Goal: Information Seeking & Learning: Learn about a topic

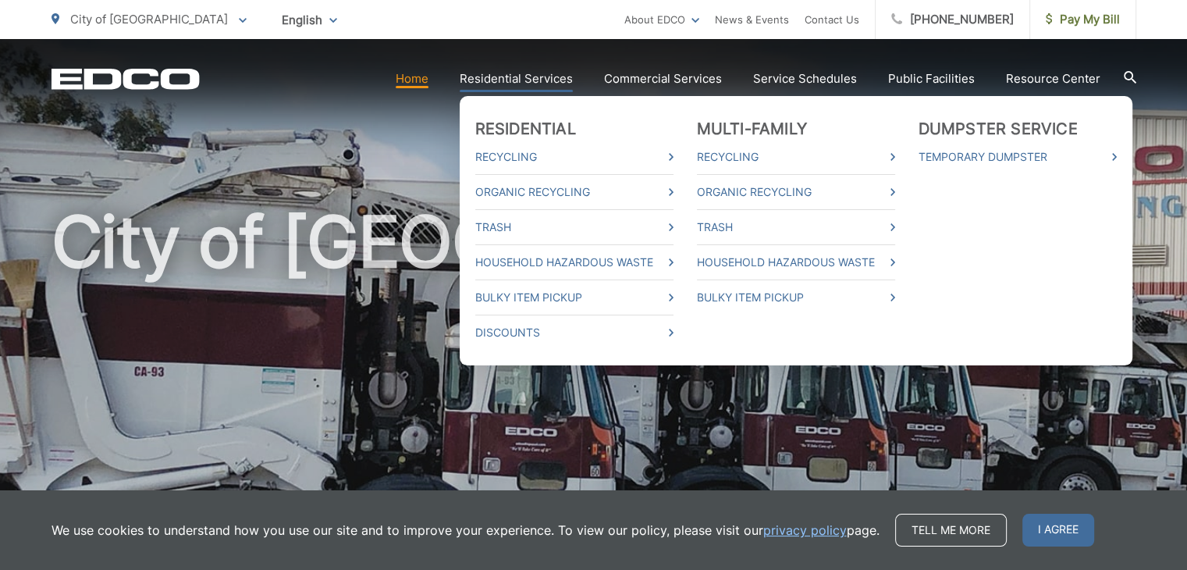
click at [506, 69] on link "Residential Services" at bounding box center [516, 78] width 113 height 19
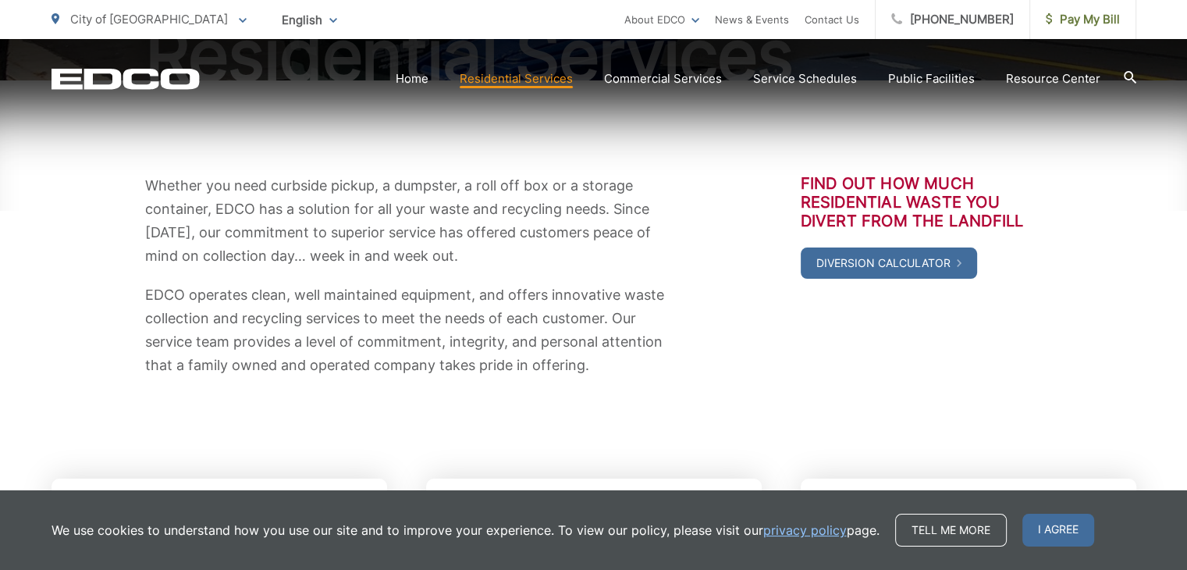
scroll to position [234, 0]
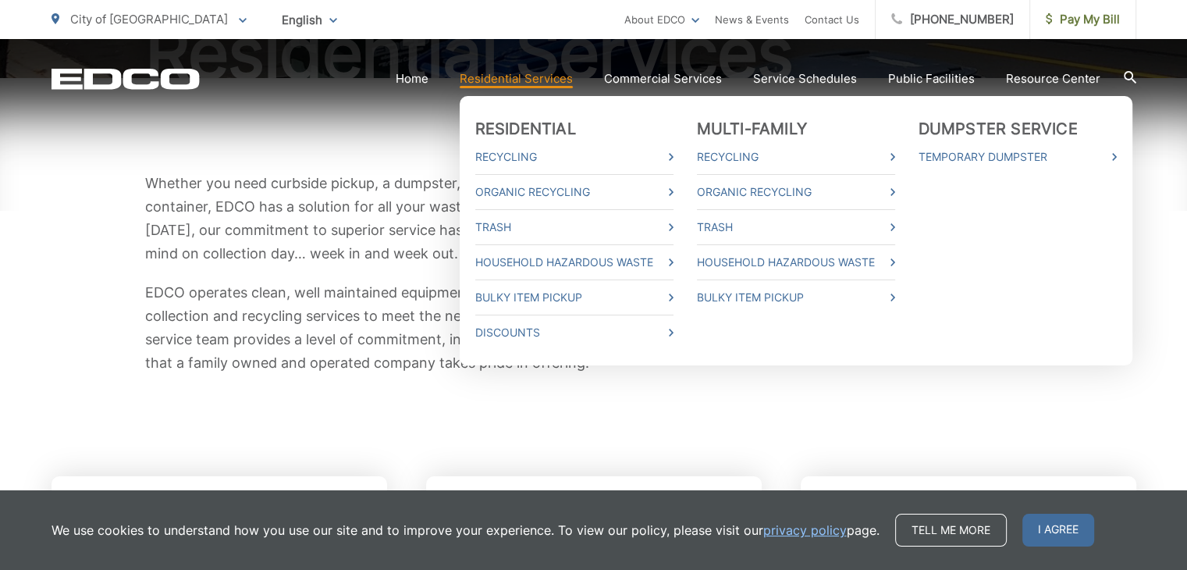
click at [507, 77] on link "Residential Services" at bounding box center [516, 78] width 113 height 19
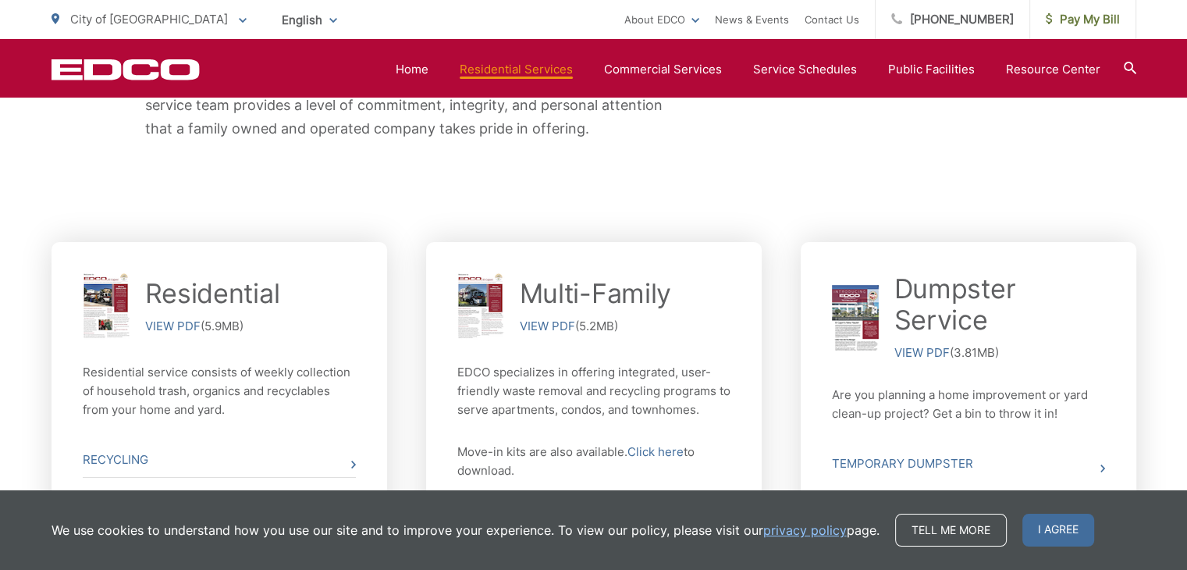
scroll to position [468, 0]
click at [173, 323] on link "VIEW PDF" at bounding box center [172, 326] width 55 height 19
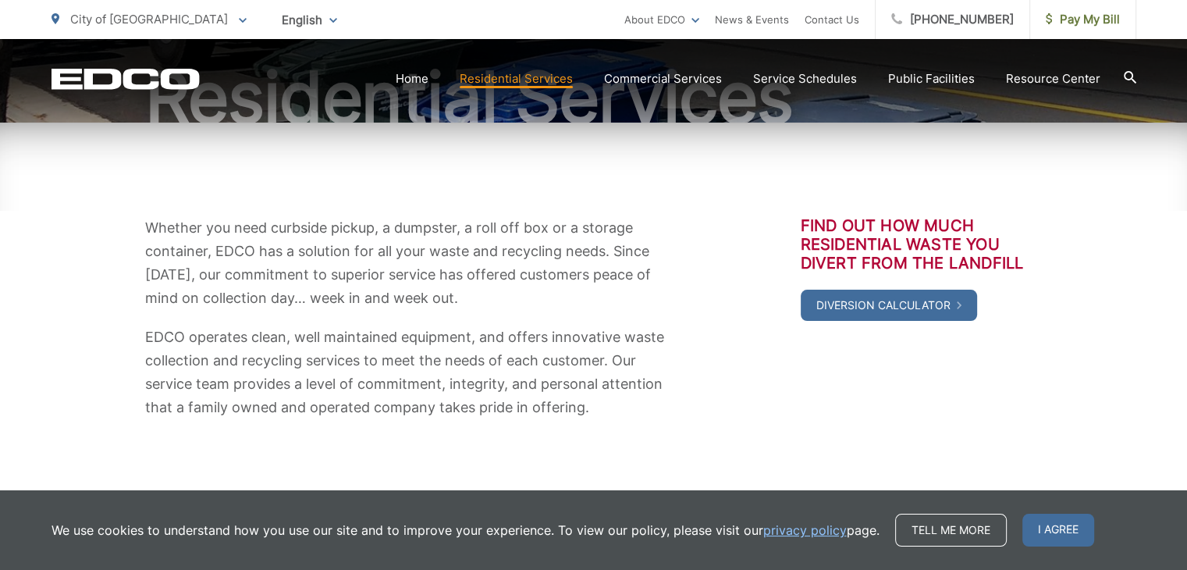
scroll to position [173, 0]
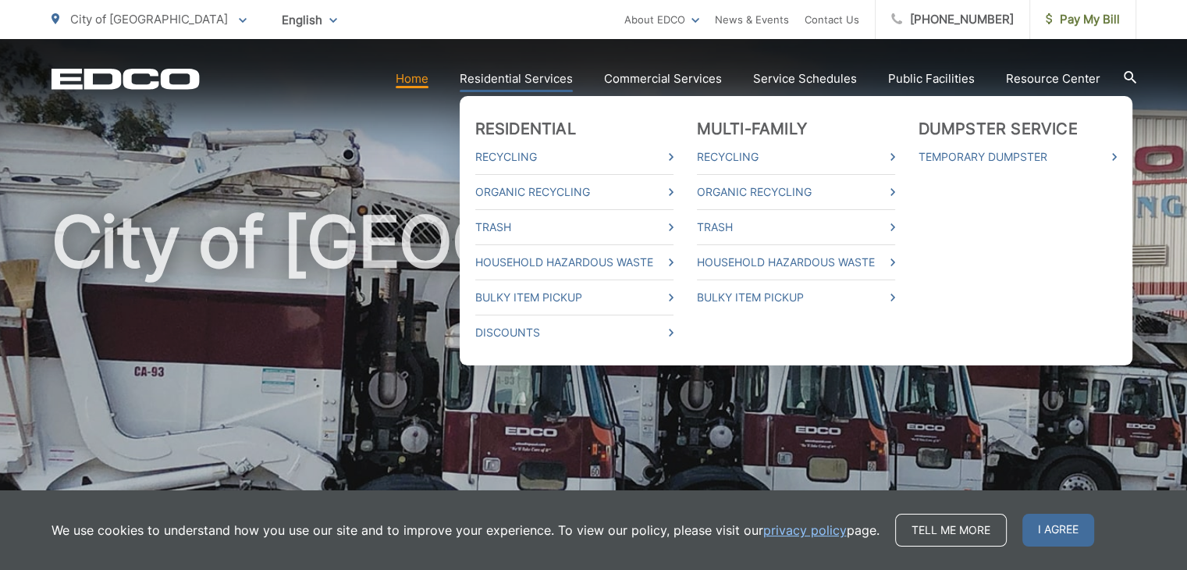
click at [526, 73] on link "Residential Services" at bounding box center [516, 78] width 113 height 19
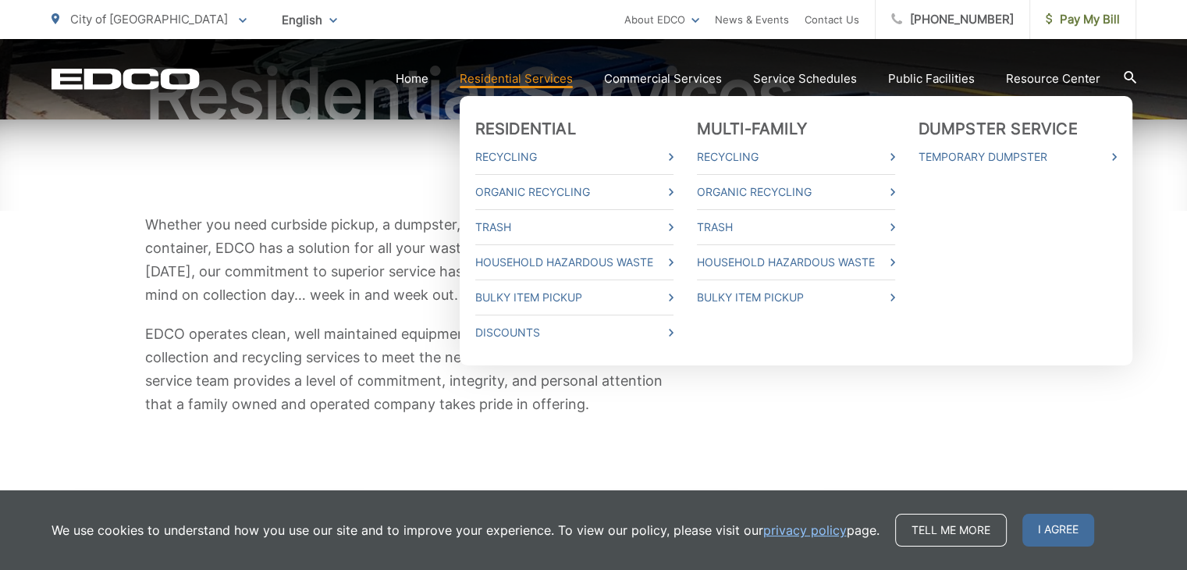
scroll to position [234, 0]
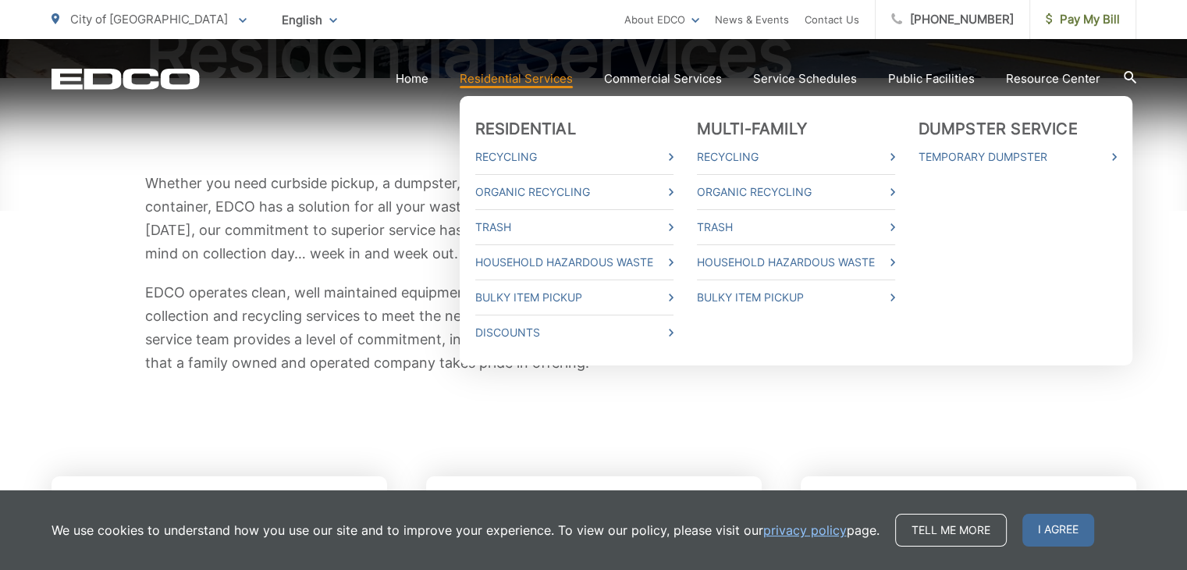
click at [475, 339] on ul "Residential Recycling Organic Recycling Trash Household Hazardous Waste Bulky I…" at bounding box center [796, 230] width 673 height 269
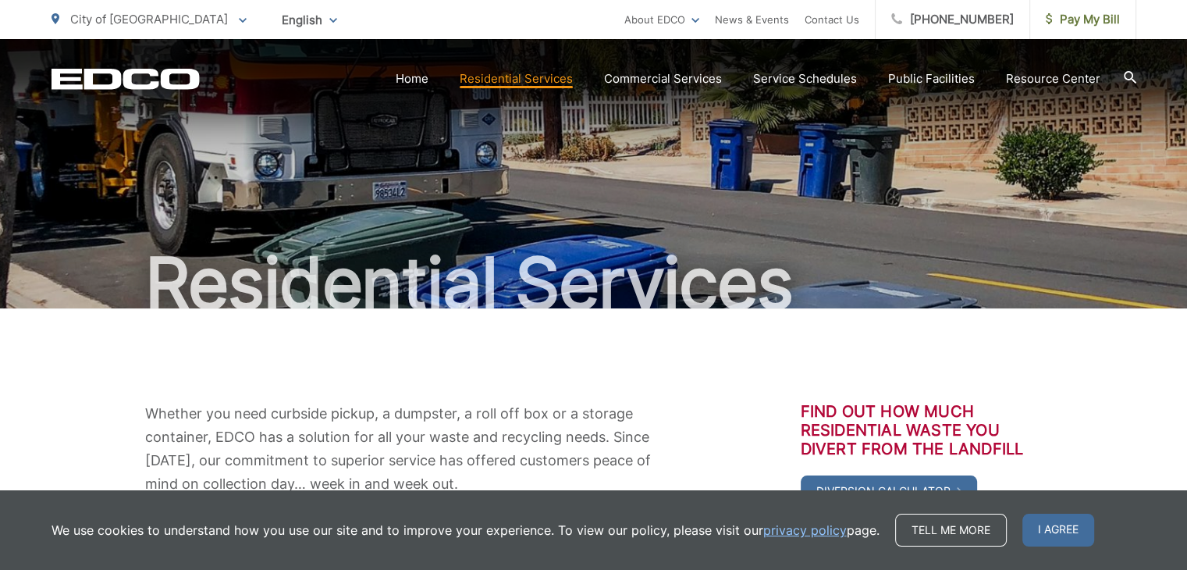
scroll to position [0, 0]
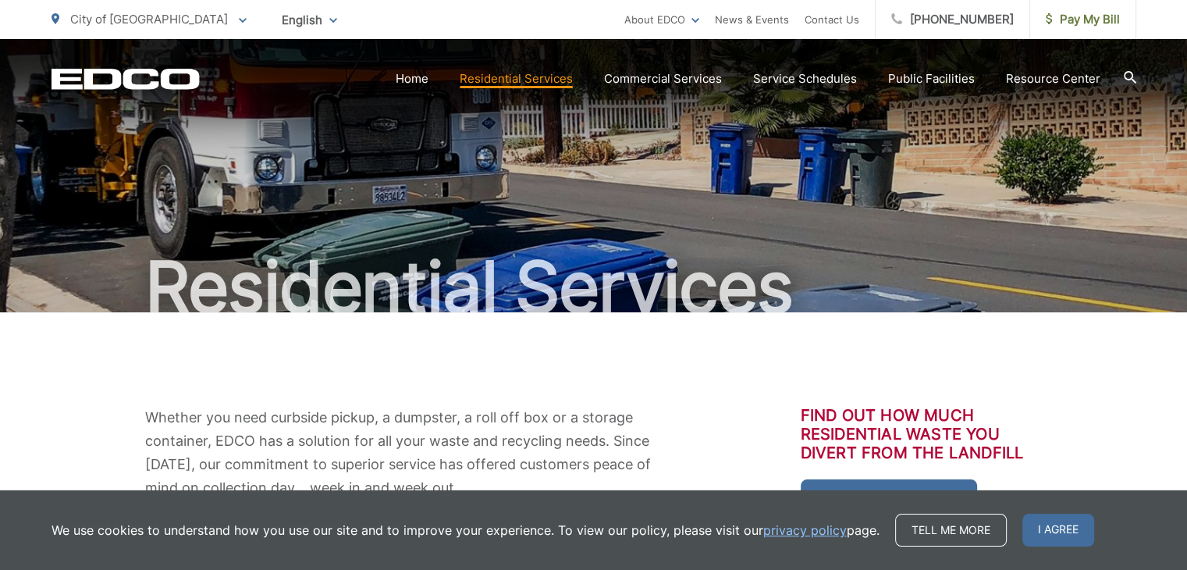
click at [487, 141] on div "Residential Services" at bounding box center [594, 175] width 1085 height 273
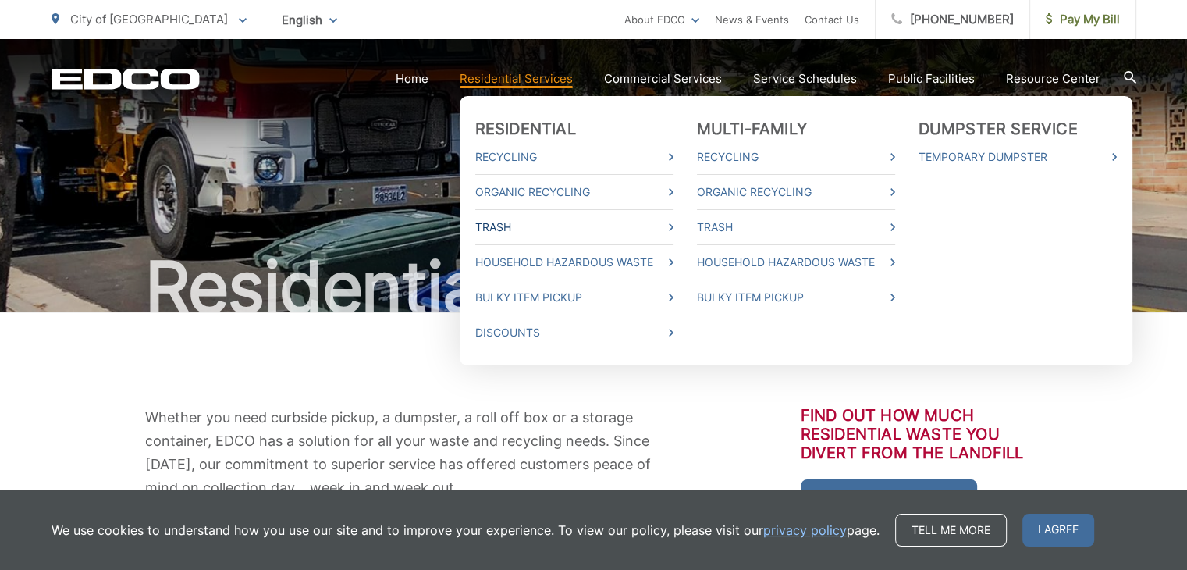
click at [500, 223] on link "Trash" at bounding box center [574, 227] width 198 height 19
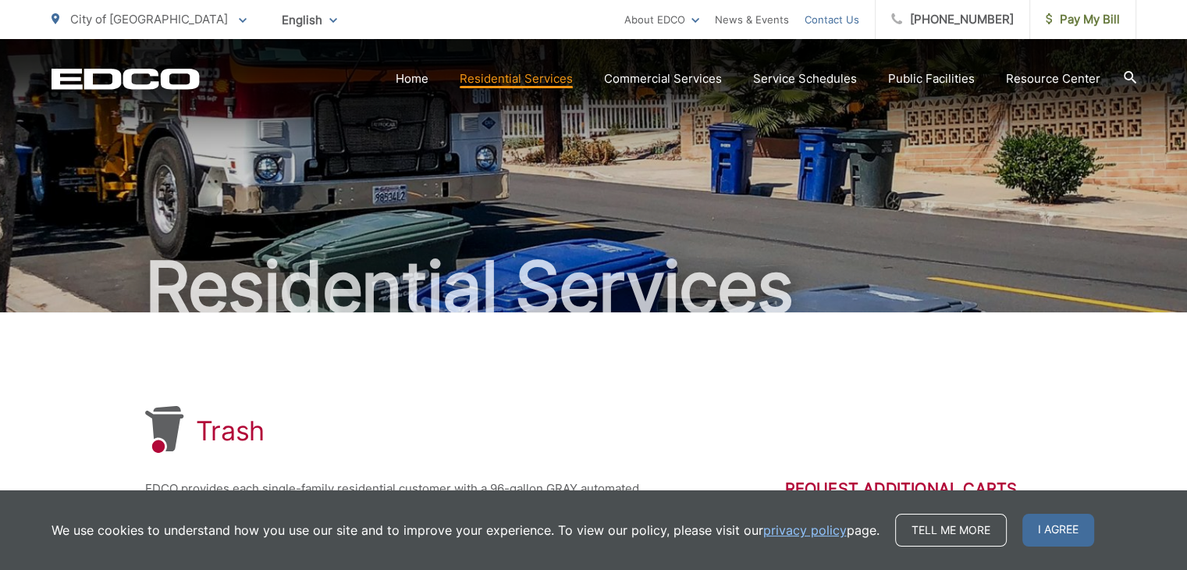
click at [845, 20] on link "Contact Us" at bounding box center [832, 19] width 55 height 19
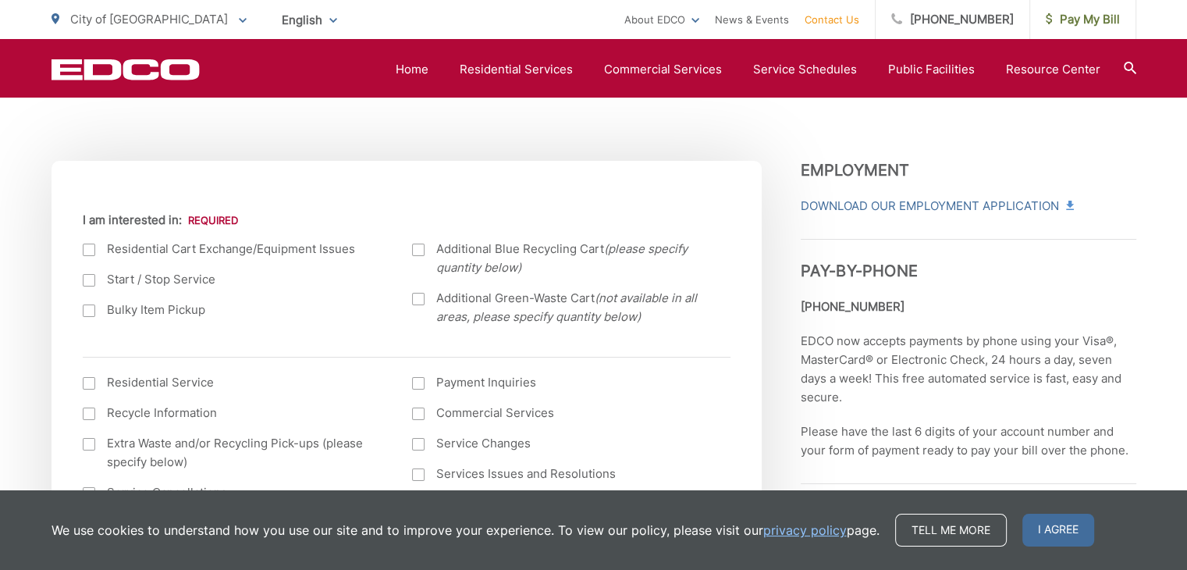
scroll to position [468, 0]
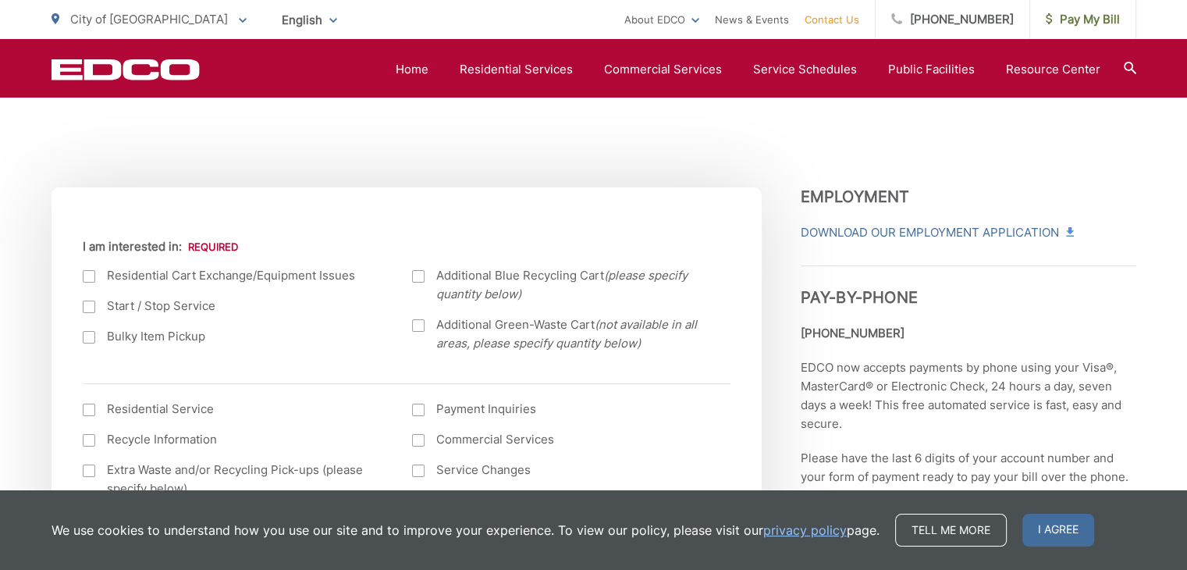
click at [86, 407] on div at bounding box center [89, 410] width 12 height 12
click at [0, 0] on input "I am interested in: (continued) *" at bounding box center [0, 0] width 0 height 0
click at [89, 307] on div at bounding box center [89, 307] width 12 height 12
click at [0, 0] on input "Start / Stop Service" at bounding box center [0, 0] width 0 height 0
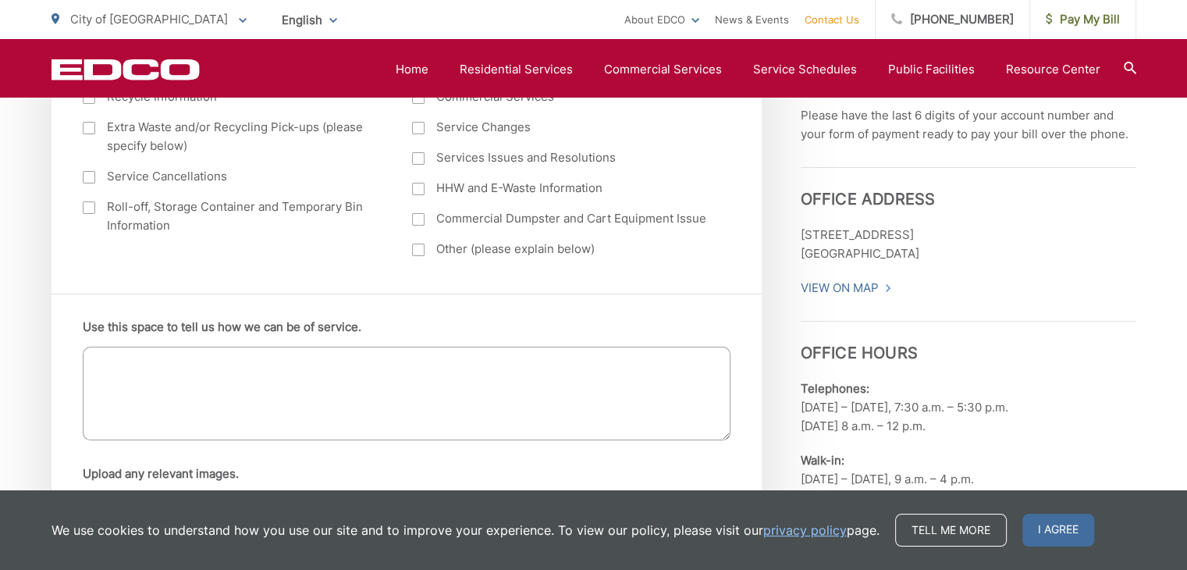
scroll to position [859, 0]
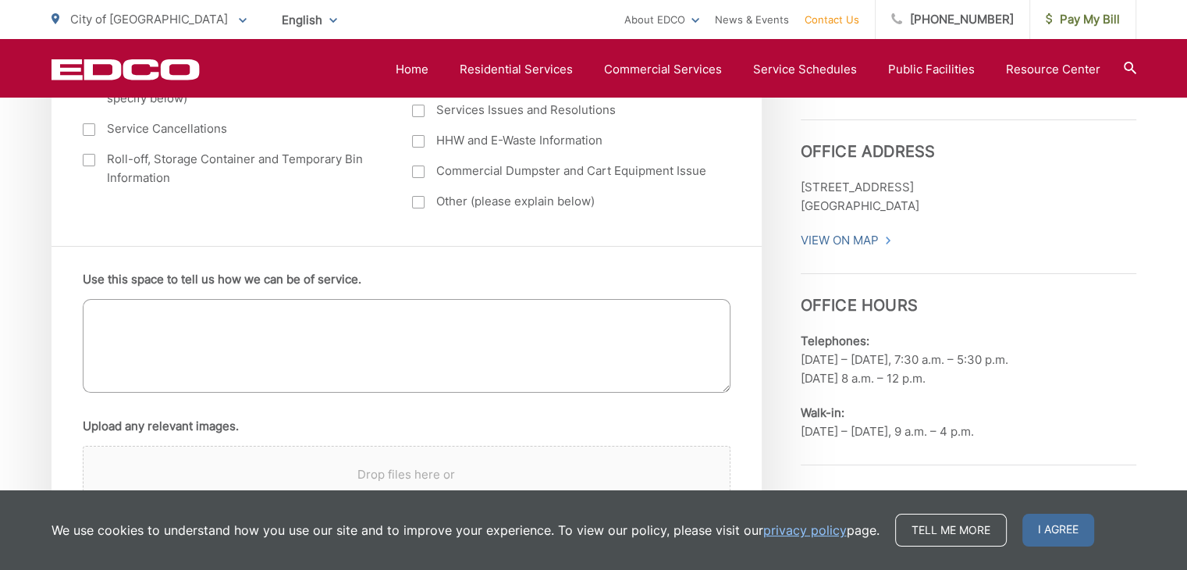
click at [124, 321] on textarea "Use this space to tell us how we can be of service." at bounding box center [407, 346] width 648 height 94
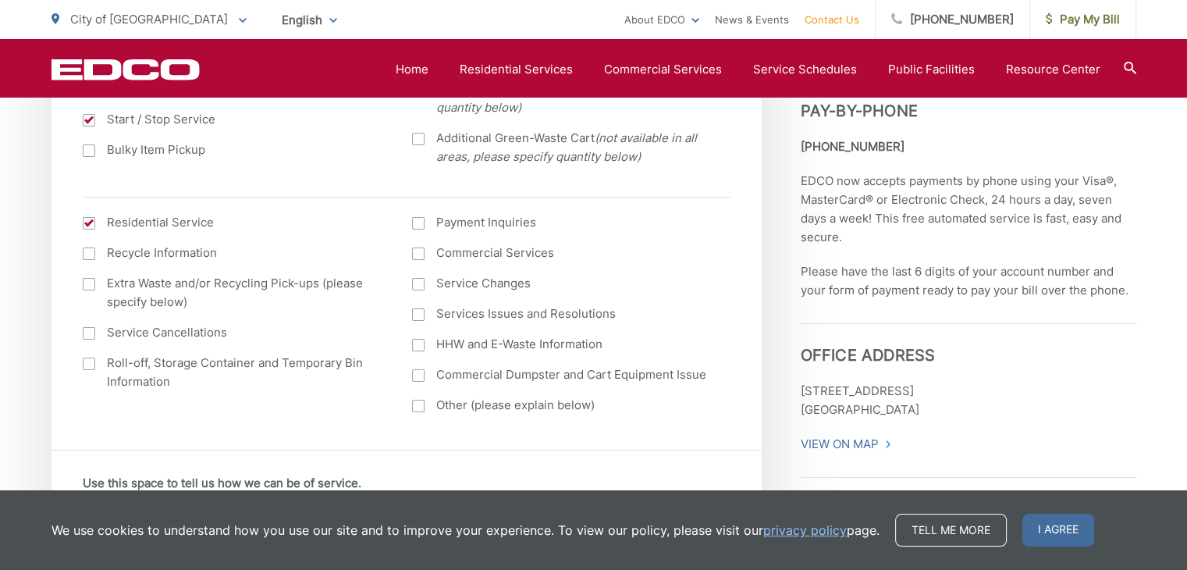
scroll to position [625, 0]
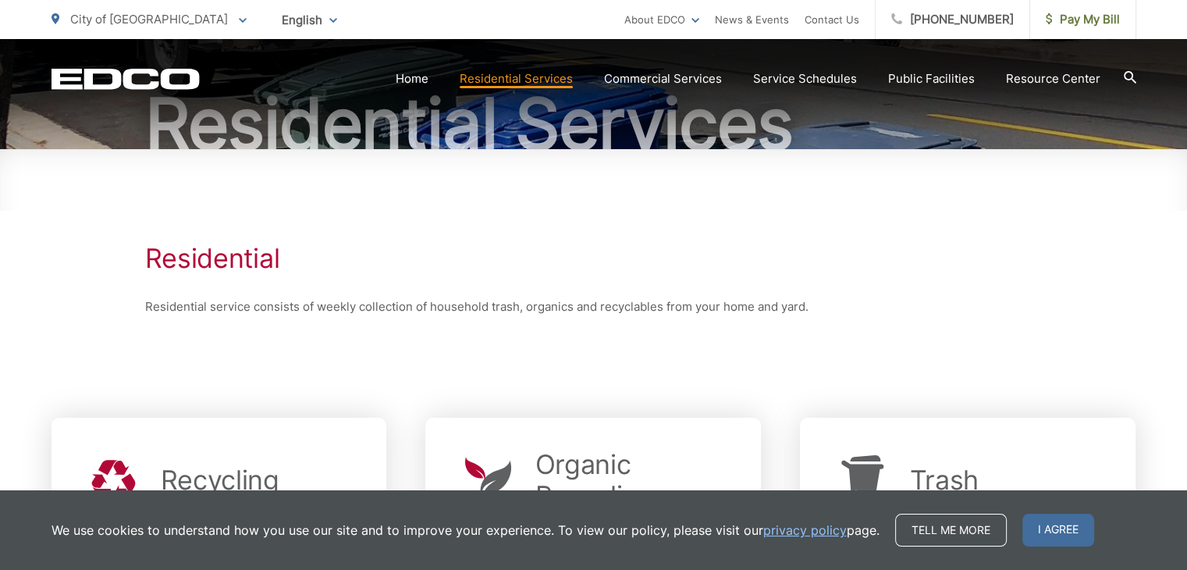
scroll to position [78, 0]
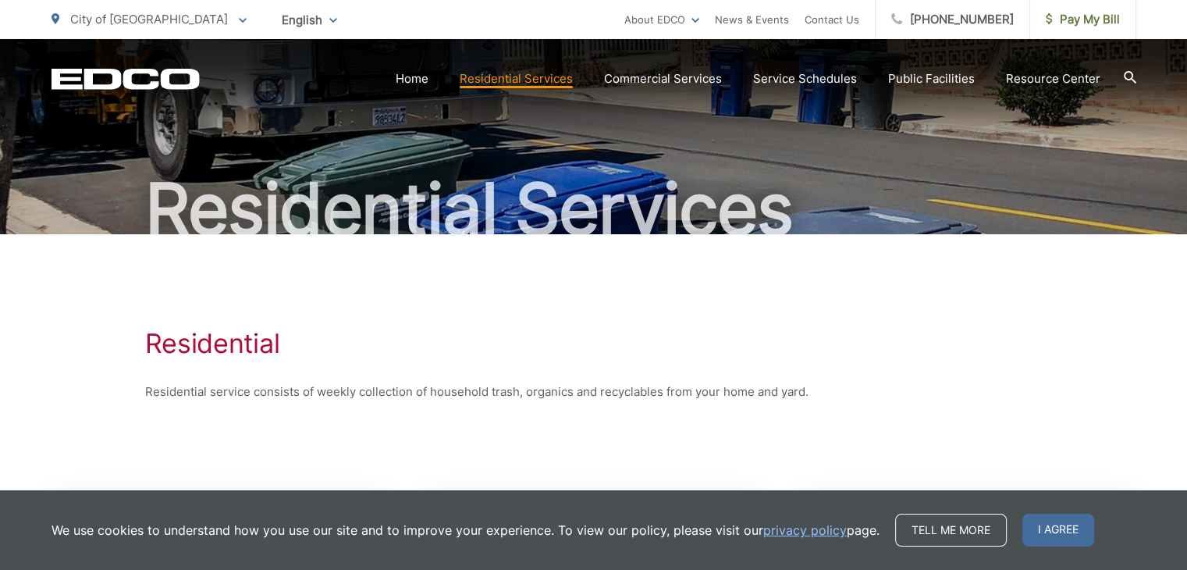
click at [967, 72] on icon at bounding box center [1130, 77] width 12 height 12
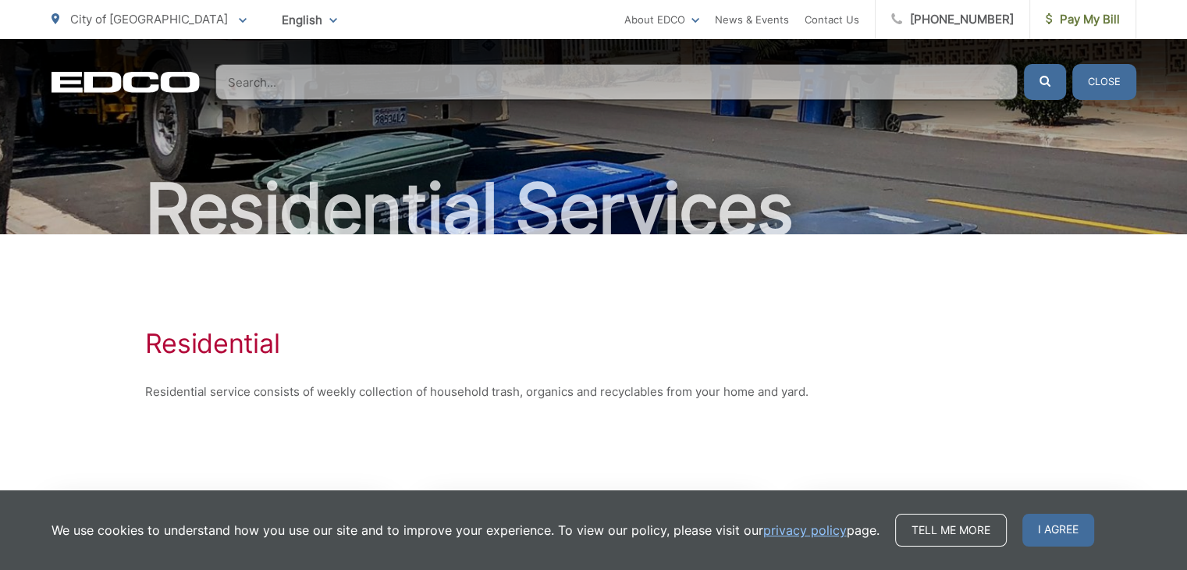
paste input ""Trash Service Fee Calculator""
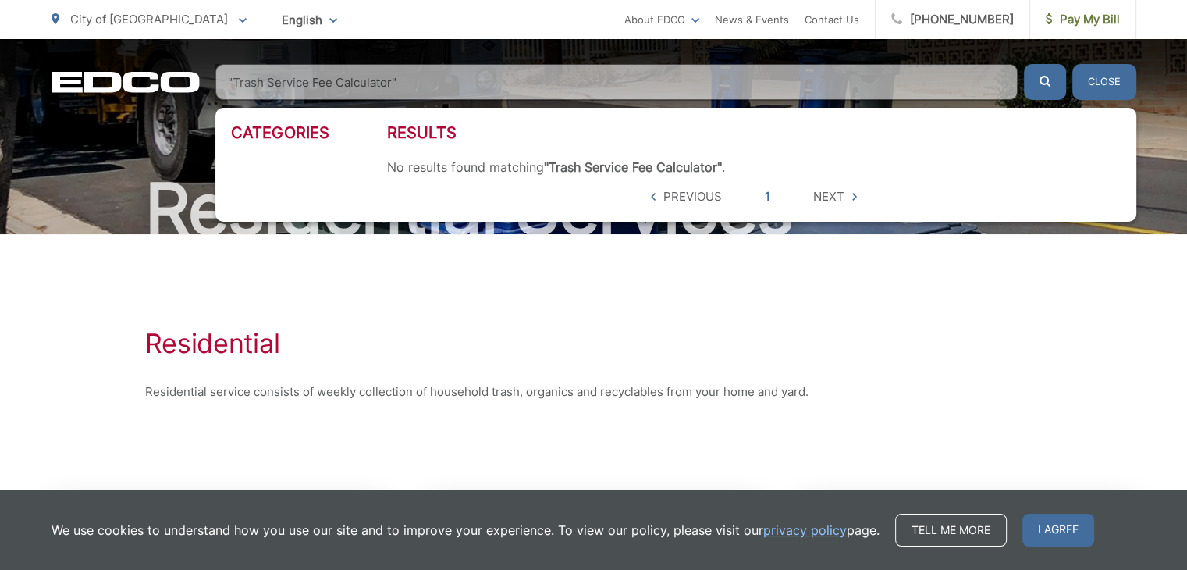
type input ""Trash Service Fee Calculator""
click at [837, 196] on span "Next" at bounding box center [828, 196] width 31 height 19
click at [531, 111] on div "Categories Results No results found matching "Trash Service Fee Calculator" . 5…" at bounding box center [675, 165] width 921 height 114
click at [319, 78] on input ""Trash Service Fee Calculator"" at bounding box center [616, 82] width 803 height 36
click at [307, 82] on input ""Trash Service Fee Calculator"" at bounding box center [616, 82] width 803 height 36
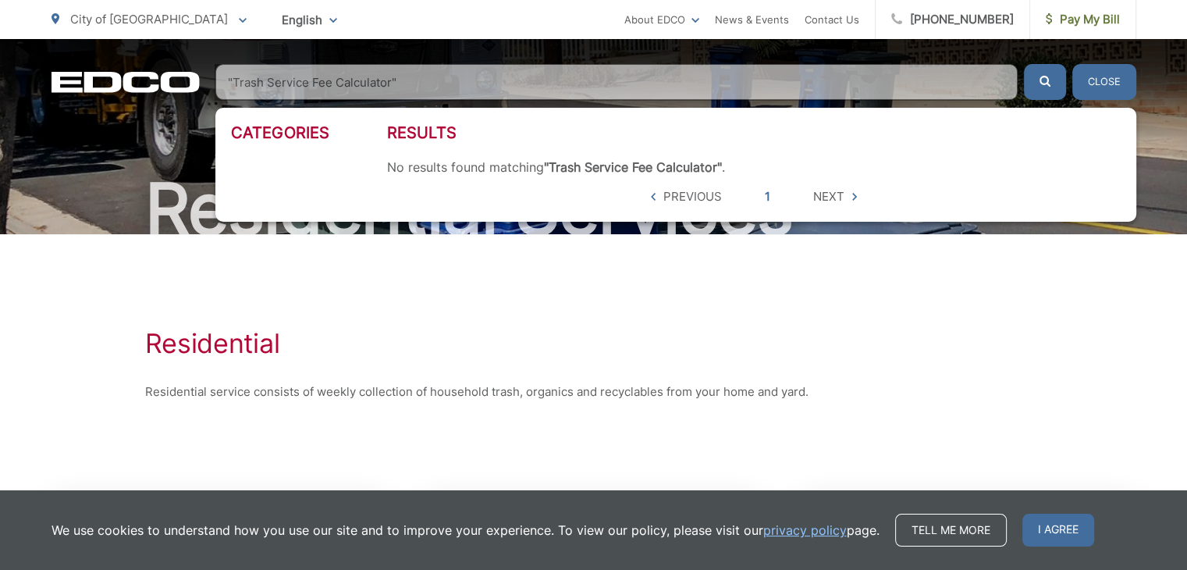
click at [967, 72] on button "Close" at bounding box center [1105, 82] width 64 height 36
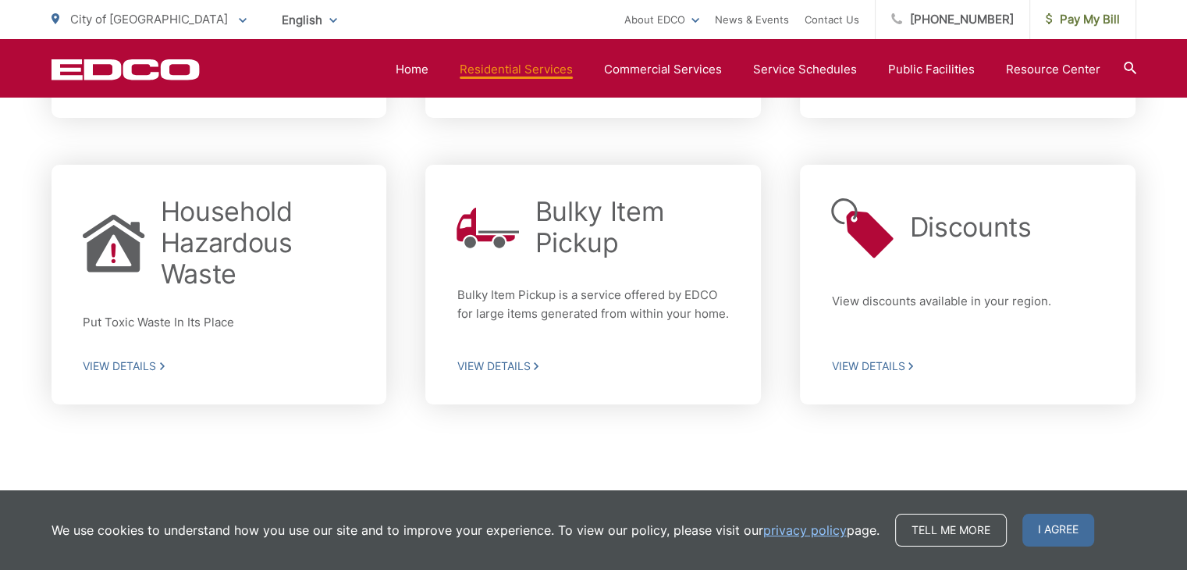
scroll to position [753, 0]
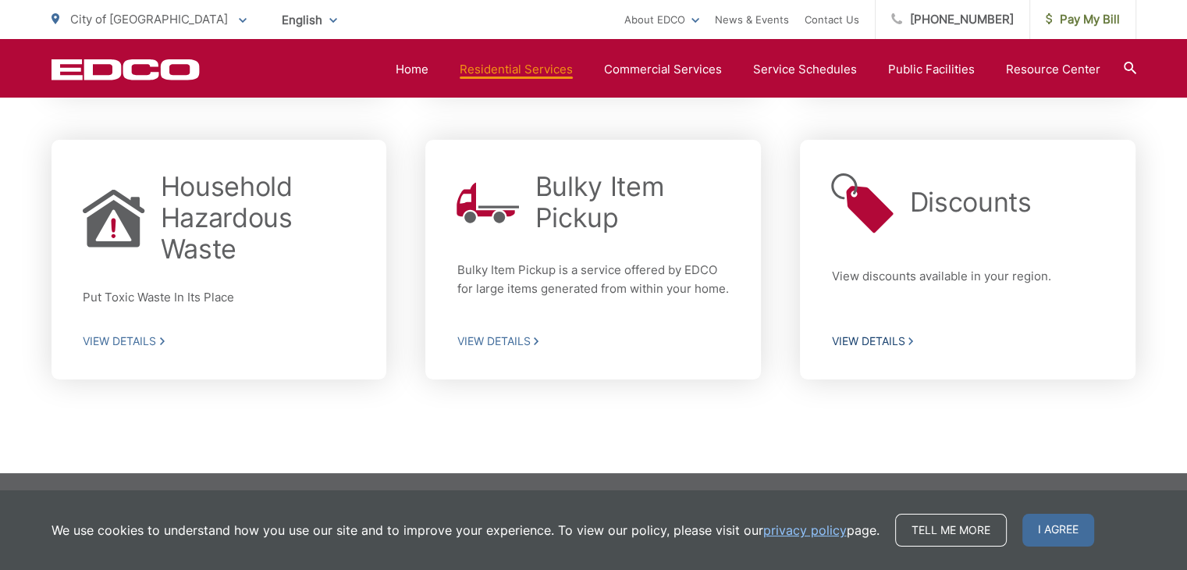
click at [840, 336] on span "View Details" at bounding box center [967, 341] width 273 height 14
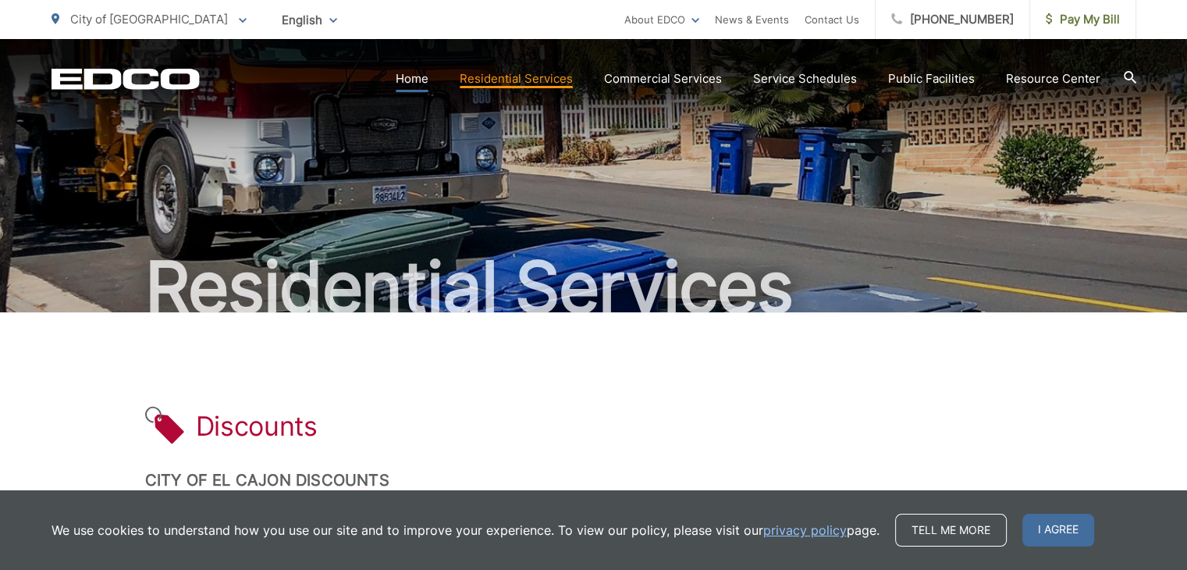
click at [412, 73] on link "Home" at bounding box center [412, 78] width 33 height 19
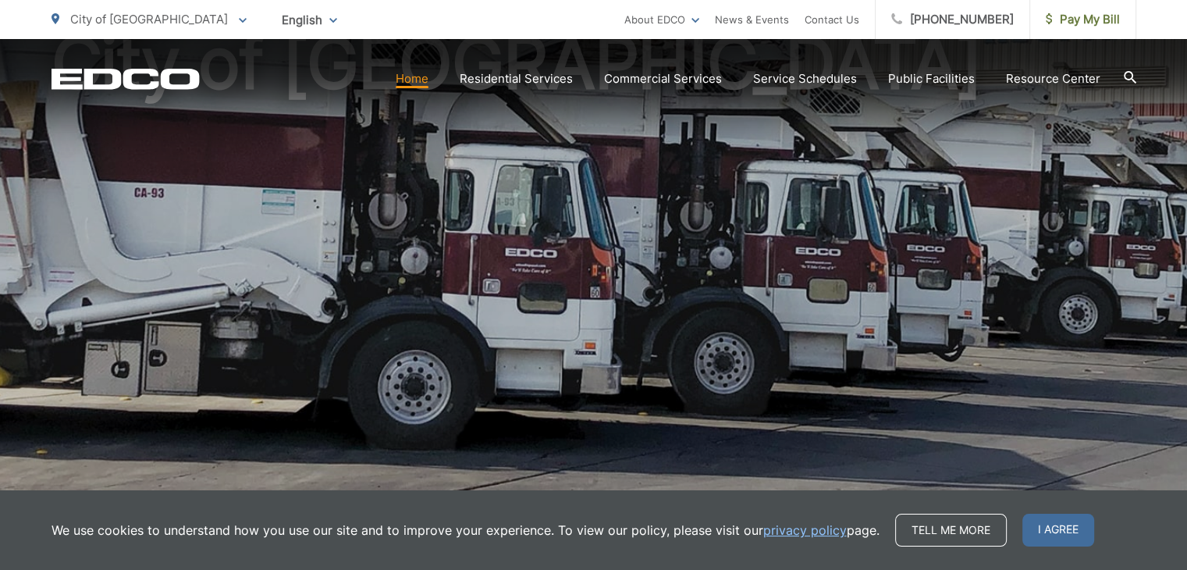
scroll to position [78, 0]
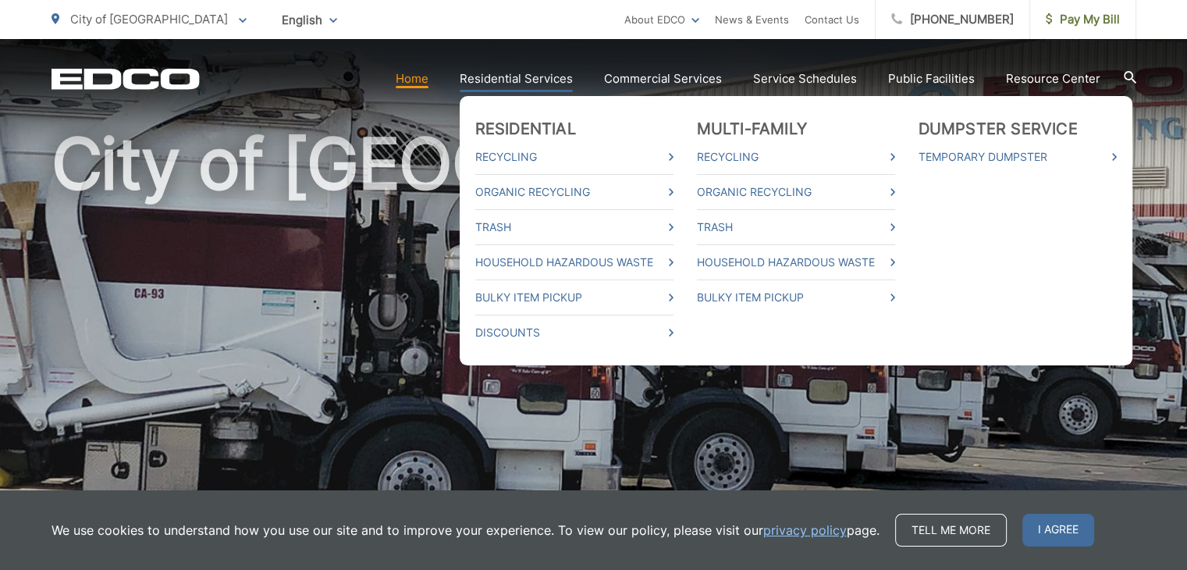
click at [506, 77] on link "Residential Services" at bounding box center [516, 78] width 113 height 19
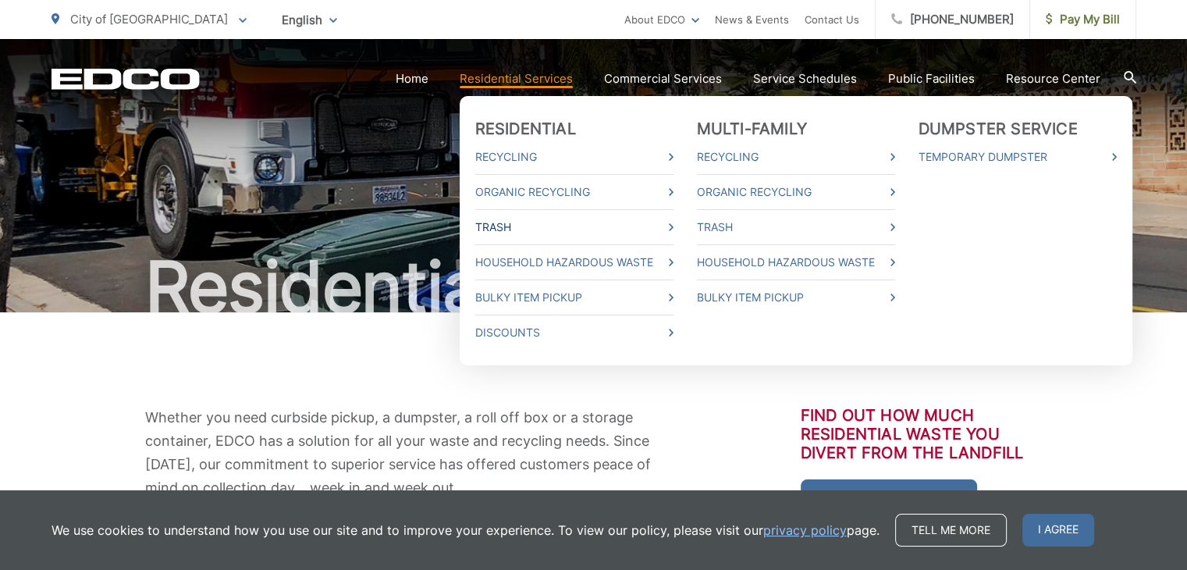
click at [513, 230] on link "Trash" at bounding box center [574, 227] width 198 height 19
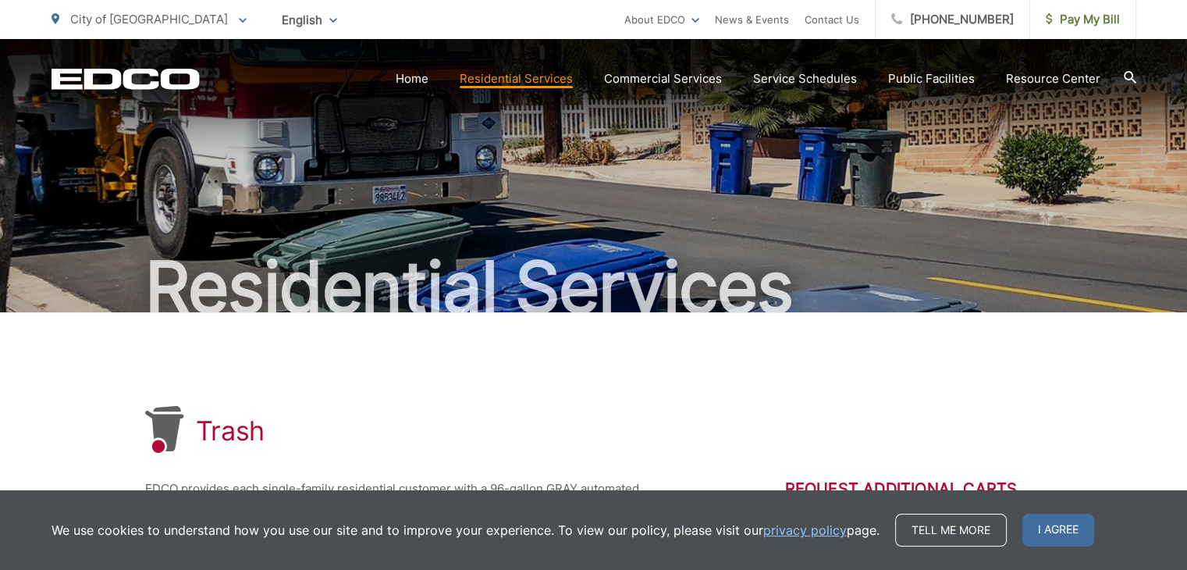
click at [808, 160] on div "Residential Services" at bounding box center [594, 175] width 1085 height 273
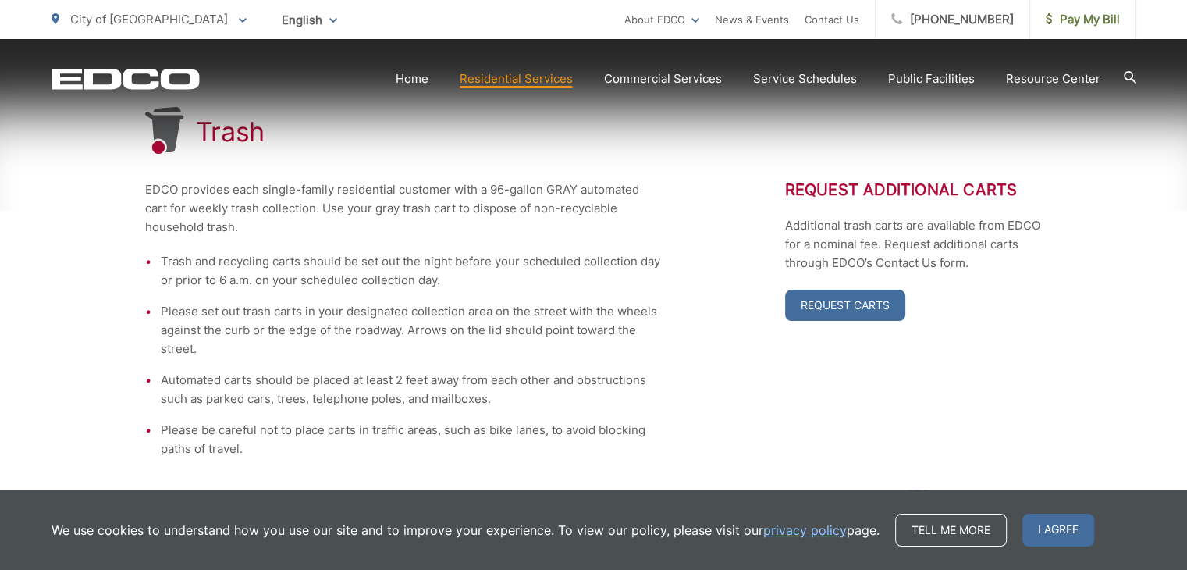
scroll to position [312, 0]
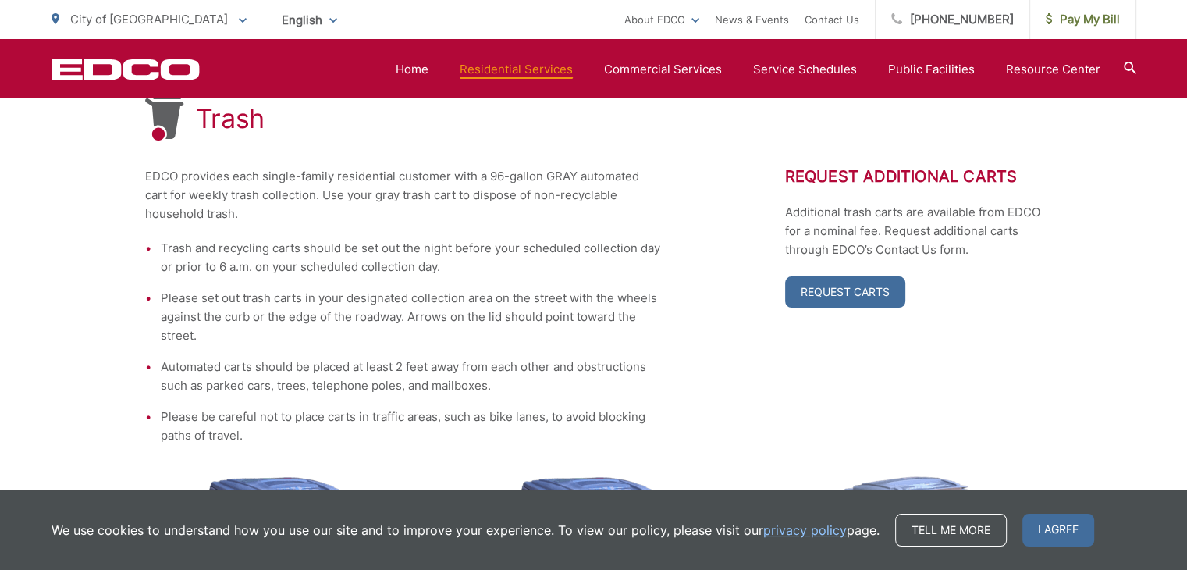
click at [511, 249] on li "Trash and recycling carts should be set out the night before your scheduled col…" at bounding box center [411, 257] width 500 height 37
click at [1140, 104] on div "Trash EDCO provides each single-family residential customer with a 96-gallon GR…" at bounding box center [593, 522] width 1187 height 1045
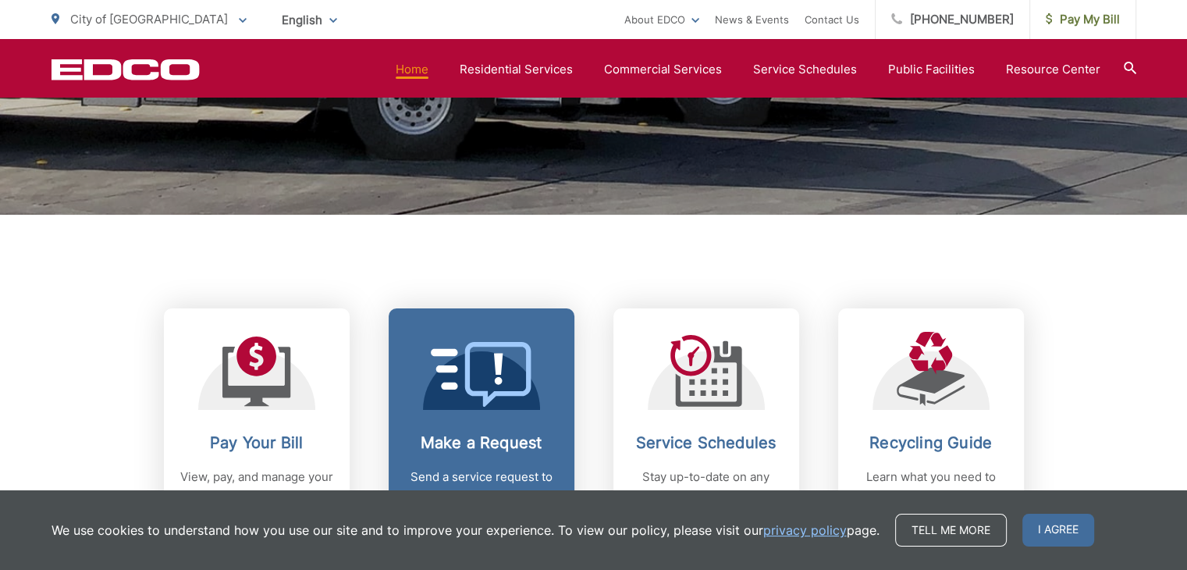
scroll to position [312, 0]
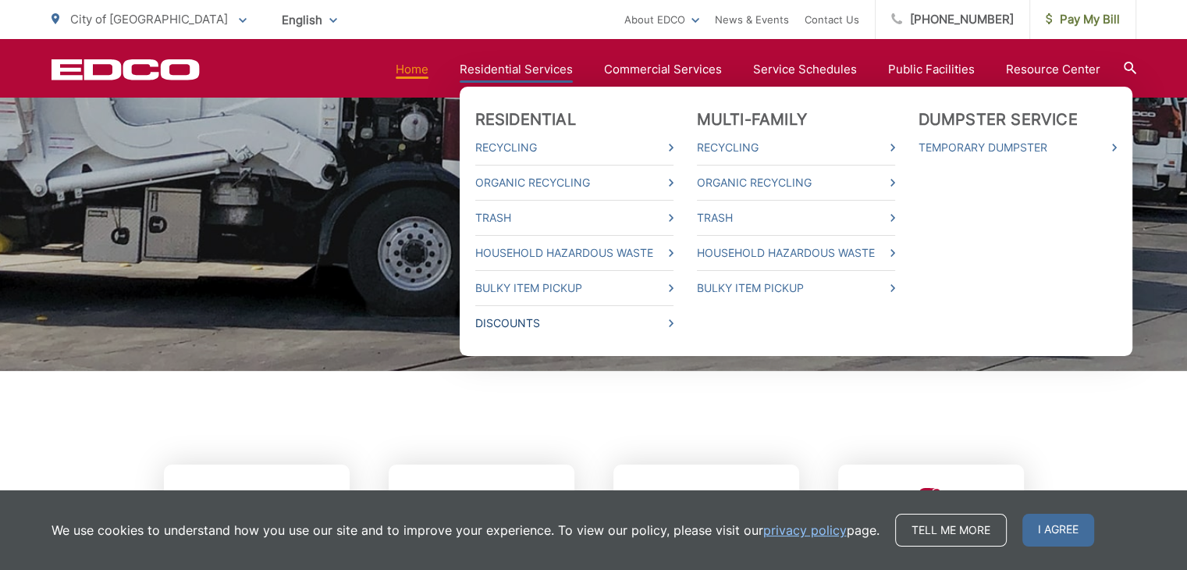
click at [527, 319] on link "Discounts" at bounding box center [574, 323] width 198 height 19
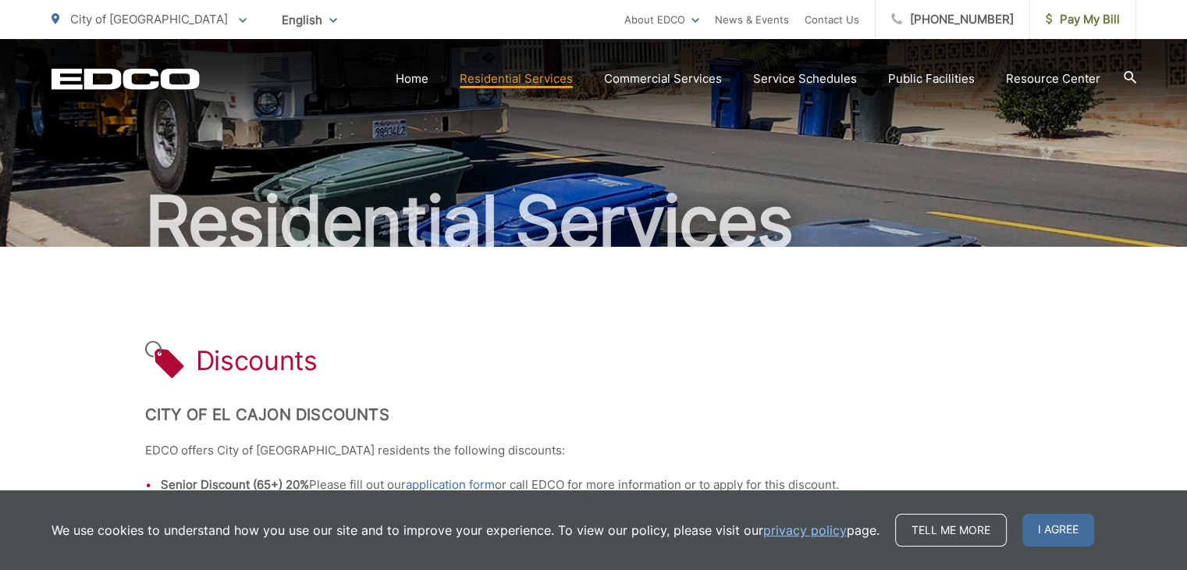
scroll to position [234, 0]
